Goal: Find specific page/section: Find specific page/section

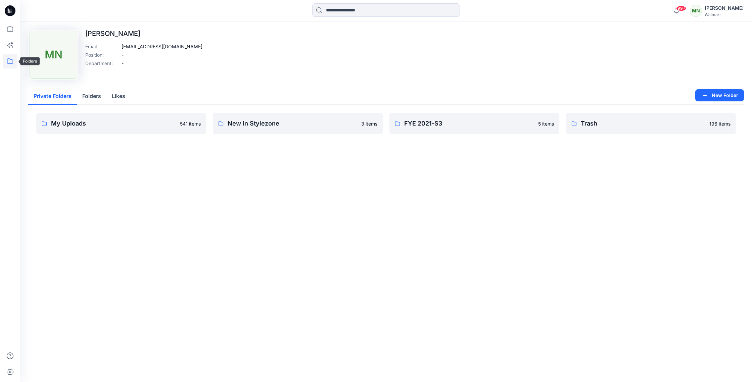
click at [9, 64] on icon at bounding box center [10, 61] width 15 height 15
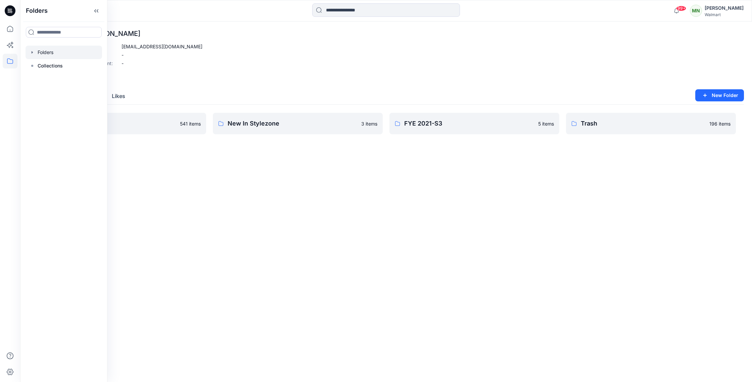
click at [55, 54] on div at bounding box center [64, 52] width 77 height 13
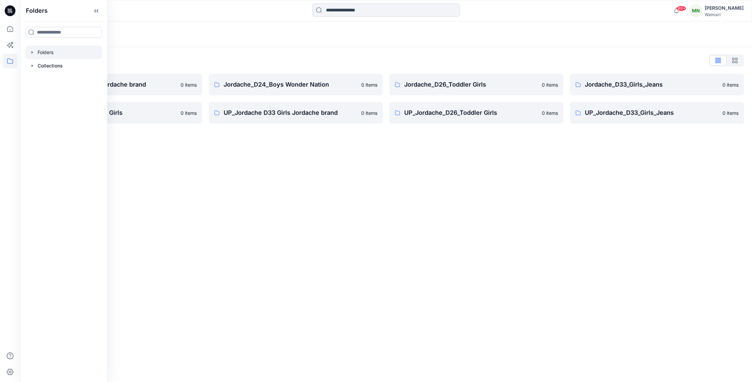
click at [653, 116] on p "UP_Jordache_D33_Girls_Jeans" at bounding box center [652, 112] width 134 height 9
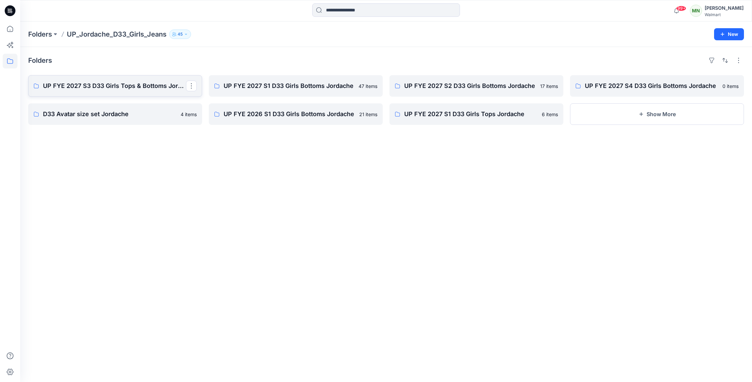
click at [99, 91] on link "UP FYE 2027 S3 D33 Girls Tops & Bottoms Jordache" at bounding box center [115, 85] width 174 height 21
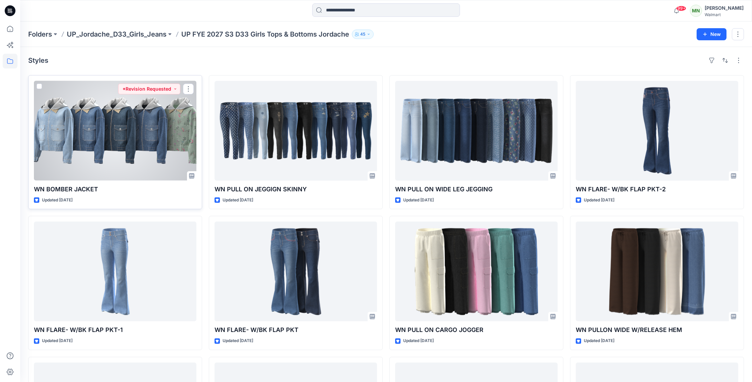
click at [154, 118] on div at bounding box center [115, 131] width 163 height 100
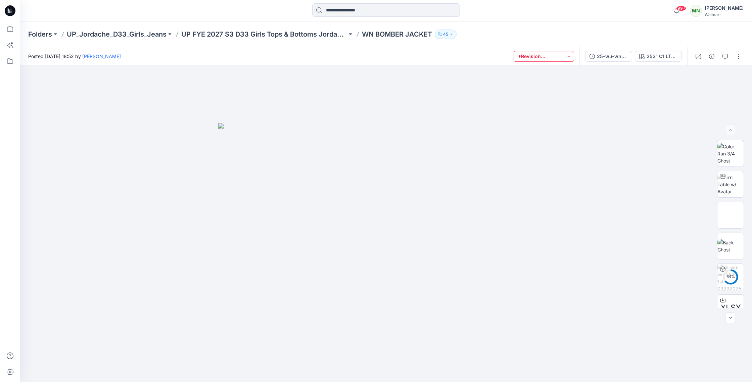
click at [559, 54] on button "*Revision Requested" at bounding box center [544, 56] width 60 height 11
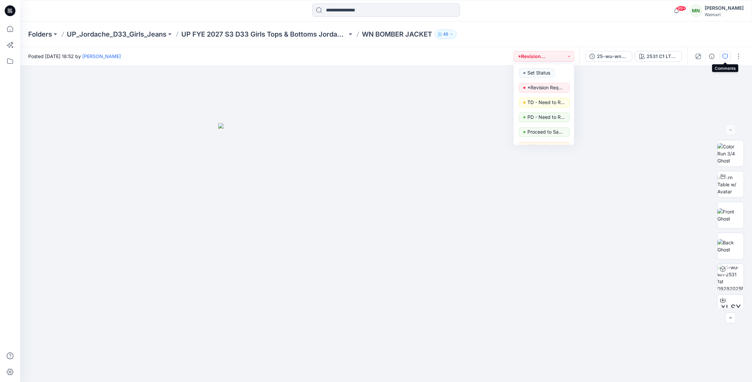
click at [724, 55] on icon "button" at bounding box center [725, 56] width 5 height 5
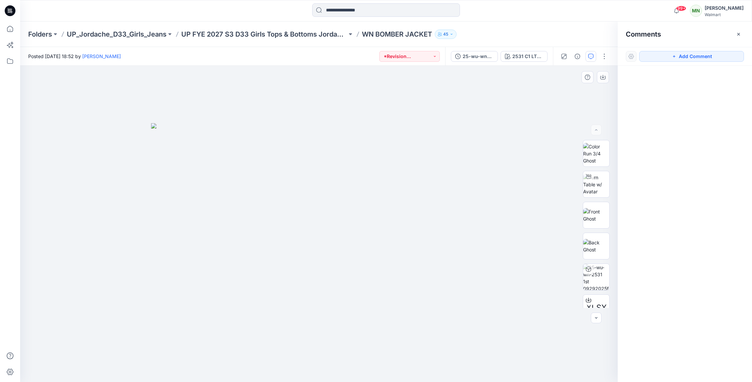
click at [557, 87] on div at bounding box center [319, 224] width 598 height 316
click at [600, 185] on img at bounding box center [596, 184] width 26 height 21
click at [523, 58] on div "2531 C1 LTWS" at bounding box center [528, 56] width 31 height 7
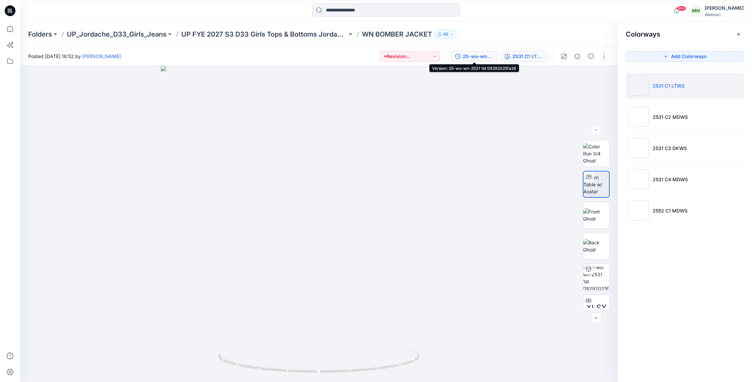
click at [476, 56] on div "25-wu-wn-2531 1st 09292025fa26" at bounding box center [478, 56] width 31 height 7
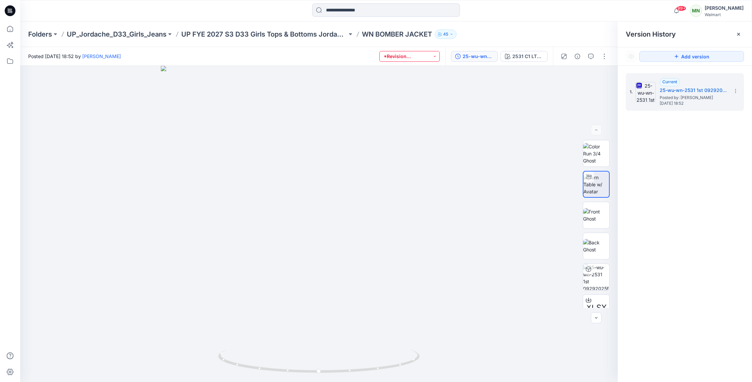
click at [399, 56] on button "*Revision Requested" at bounding box center [410, 56] width 60 height 11
drag, startPoint x: 462, startPoint y: 137, endPoint x: 596, endPoint y: 43, distance: 164.2
click at [462, 137] on div at bounding box center [319, 224] width 598 height 316
click at [591, 54] on icon "button" at bounding box center [590, 56] width 5 height 5
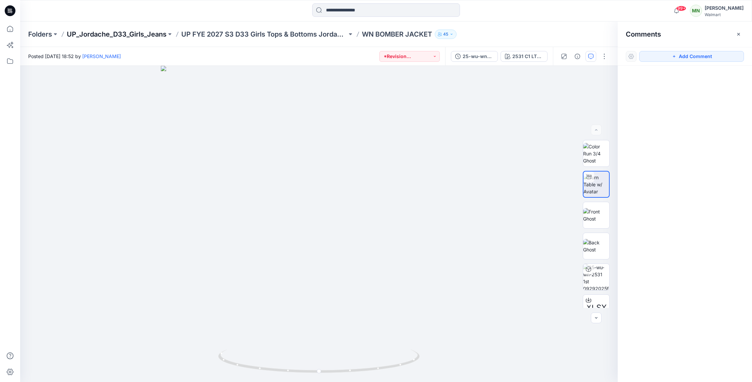
click at [148, 33] on p "UP_Jordache_D33_Girls_Jeans" at bounding box center [117, 34] width 100 height 9
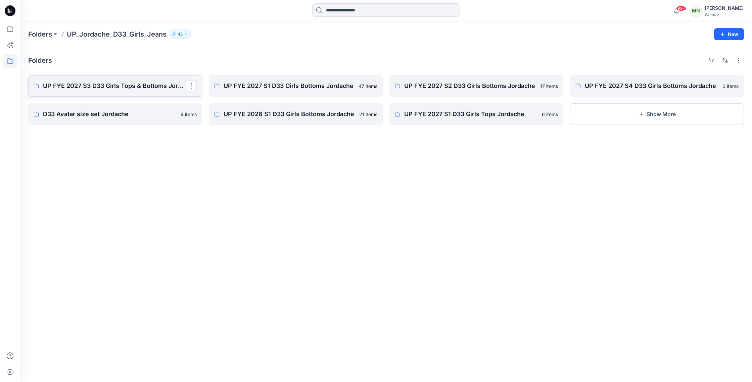
click at [133, 86] on p "UP FYE 2027 S3 D33 Girls Tops & Bottoms Jordache" at bounding box center [114, 85] width 143 height 9
